Goal: Information Seeking & Learning: Learn about a topic

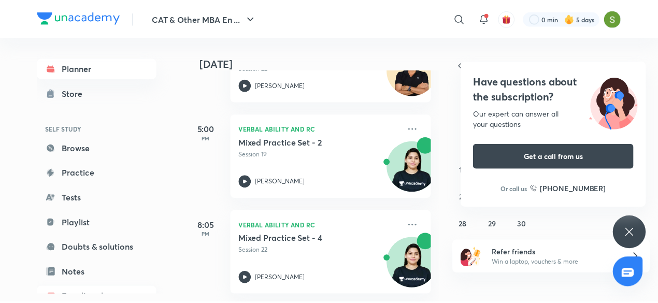
scroll to position [113, 0]
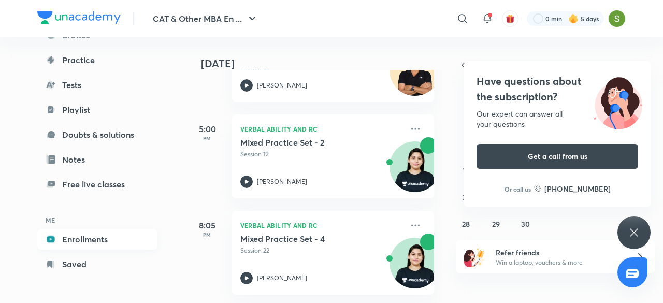
click at [93, 238] on link "Enrollments" at bounding box center [97, 239] width 120 height 21
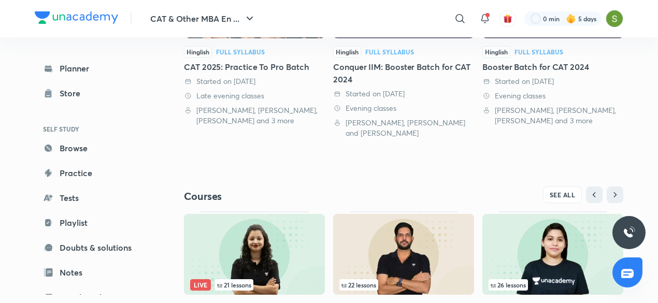
scroll to position [409, 0]
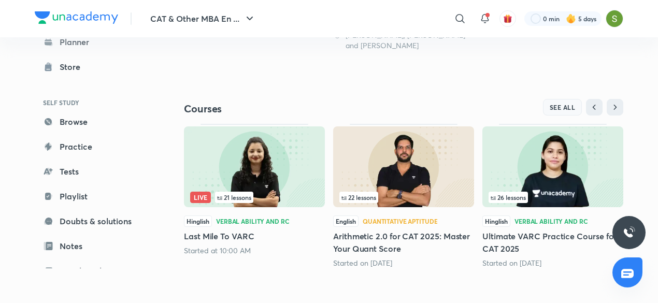
click at [566, 111] on button "SEE ALL" at bounding box center [562, 107] width 39 height 17
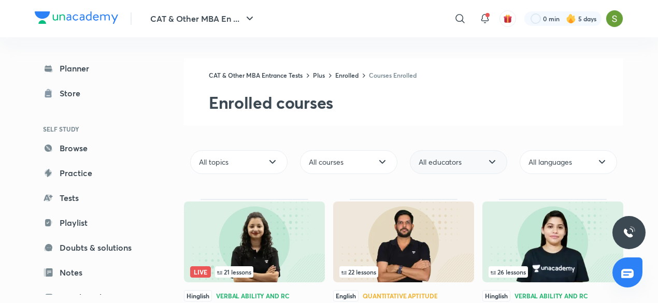
click at [475, 168] on div "All educators" at bounding box center [458, 162] width 97 height 24
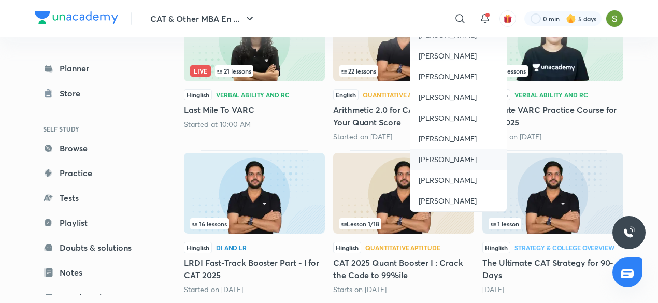
scroll to position [202, 0]
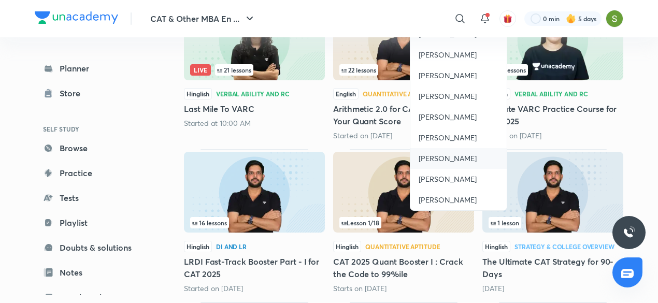
click at [451, 149] on div "[PERSON_NAME]" at bounding box center [458, 158] width 96 height 21
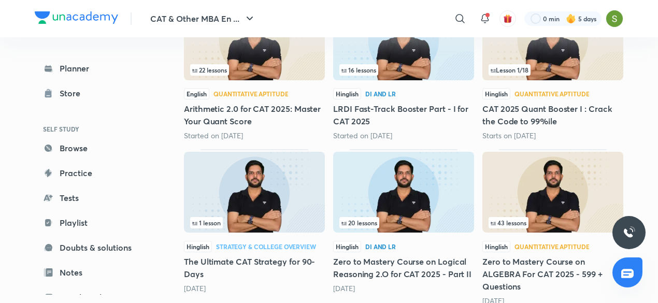
click at [576, 181] on img at bounding box center [552, 192] width 141 height 81
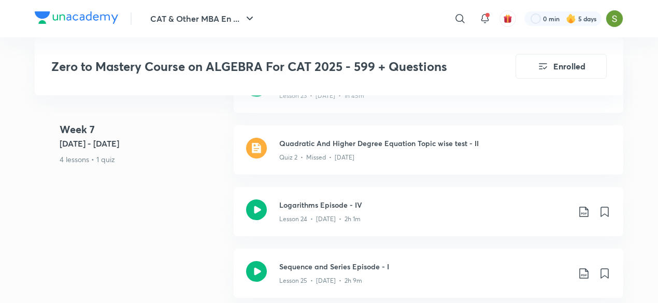
scroll to position [2418, 0]
click at [254, 207] on icon at bounding box center [256, 209] width 21 height 21
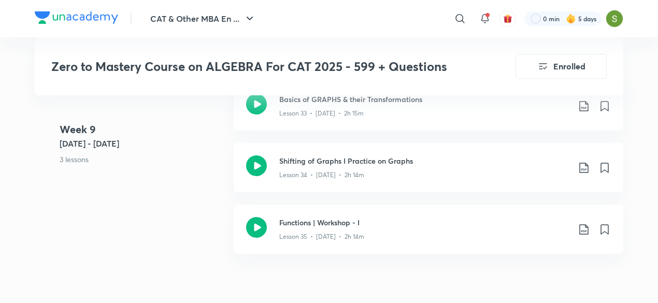
scroll to position [3193, 0]
